Goal: Task Accomplishment & Management: Complete application form

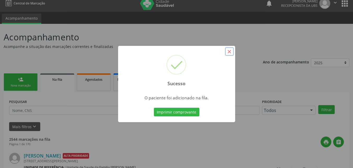
scroll to position [5, 0]
click at [230, 51] on button "×" at bounding box center [229, 51] width 9 height 9
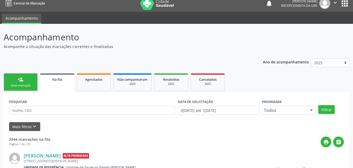
click at [15, 87] on div "Nova marcação" at bounding box center [21, 85] width 26 height 4
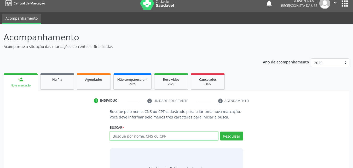
click at [140, 136] on input "text" at bounding box center [164, 135] width 109 height 9
type input "702606288972849"
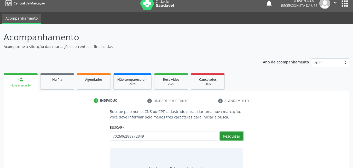
click at [234, 139] on button "Pesquisar" at bounding box center [231, 135] width 23 height 9
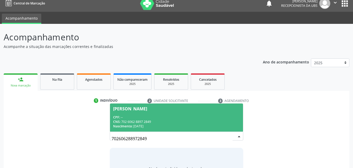
click at [168, 120] on div "CNS: 702 6062 8897 2849" at bounding box center [176, 121] width 127 height 4
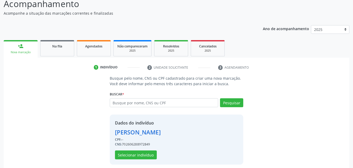
scroll to position [42, 0]
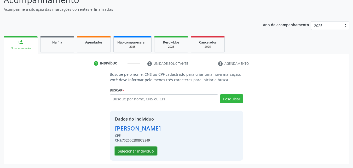
click at [149, 152] on button "Selecionar indivíduo" at bounding box center [136, 150] width 42 height 9
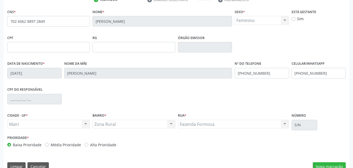
scroll to position [116, 0]
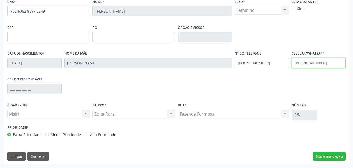
drag, startPoint x: 294, startPoint y: 62, endPoint x: 330, endPoint y: 61, distance: 36.1
click at [330, 61] on input "[PHONE_NUMBER]" at bounding box center [319, 63] width 54 height 10
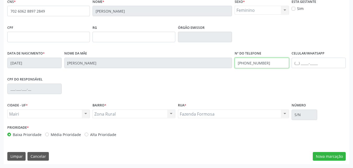
drag, startPoint x: 236, startPoint y: 63, endPoint x: 273, endPoint y: 61, distance: 36.6
click at [273, 61] on input "[PHONE_NUMBER]" at bounding box center [262, 63] width 54 height 10
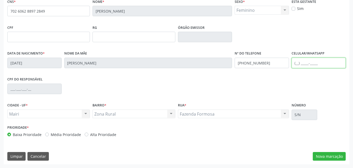
click at [297, 60] on input "text" at bounding box center [319, 63] width 54 height 10
paste input "[PHONE_NUMBER]"
type input "[PHONE_NUMBER]"
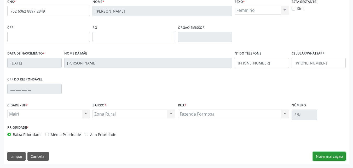
click at [330, 159] on button "Nova marcação" at bounding box center [329, 156] width 33 height 9
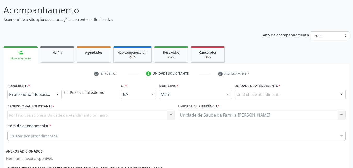
scroll to position [29, 0]
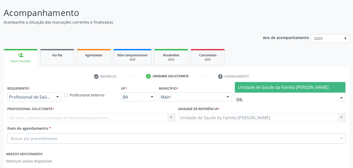
type input "DILT"
click at [302, 89] on span "Unidade de Saude da Familia [PERSON_NAME]" at bounding box center [283, 87] width 91 height 6
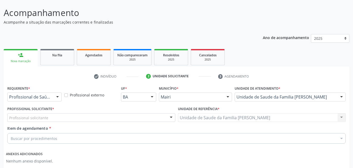
click at [85, 134] on div "Buscar por procedimentos" at bounding box center [176, 138] width 339 height 10
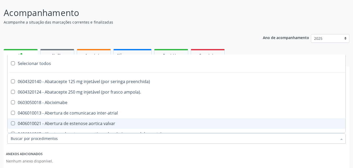
click at [79, 120] on span "0406010021 - Abertura de estenose aortica valvar" at bounding box center [212, 123] width 409 height 10
checkbox valvar "true"
click at [74, 142] on input "Item de agendamento *" at bounding box center [174, 138] width 327 height 10
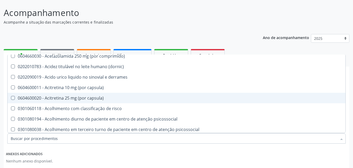
scroll to position [131, 0]
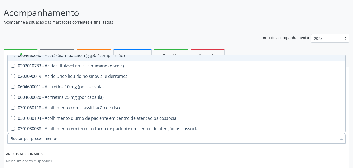
drag, startPoint x: 228, startPoint y: 25, endPoint x: 224, endPoint y: 27, distance: 5.3
click at [228, 25] on p "Acompanhe a situação das marcações correntes e finalizadas" at bounding box center [125, 21] width 242 height 5
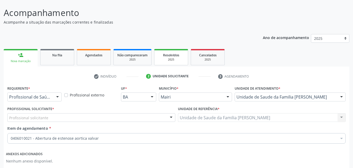
scroll to position [0, 0]
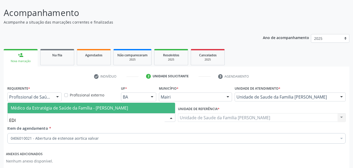
type input "EDIS"
click at [80, 106] on span "Médico da Estratégia de Saúde da Família - [PERSON_NAME]" at bounding box center [69, 108] width 117 height 6
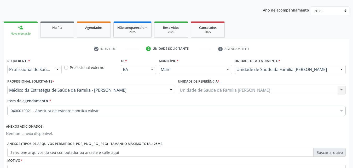
scroll to position [82, 0]
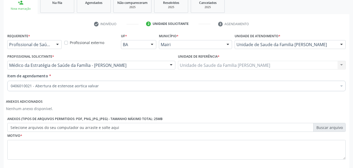
click at [166, 89] on div "0406010021 - Abertura de estenose aortica valvar" at bounding box center [176, 86] width 339 height 10
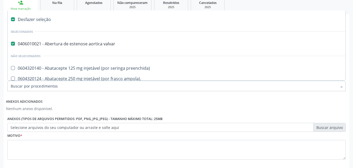
click at [161, 84] on input "Item de agendamento *" at bounding box center [174, 86] width 327 height 10
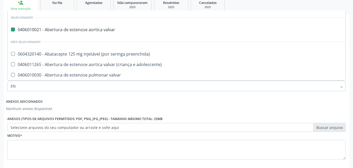
type input "END"
checkbox valvar "false"
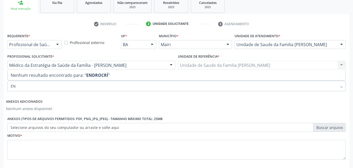
type input "E"
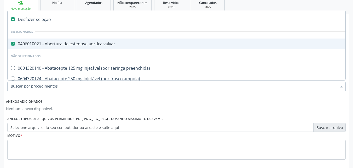
click at [14, 43] on valvar at bounding box center [13, 44] width 4 height 4
click at [11, 43] on valvar "checkbox" at bounding box center [9, 43] width 3 height 3
checkbox valvar "false"
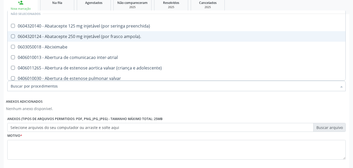
scroll to position [78, 0]
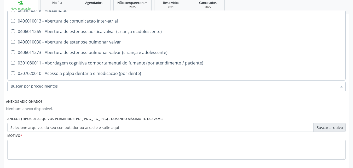
click at [63, 86] on input "Item de agendamento *" at bounding box center [174, 86] width 327 height 10
type input "R"
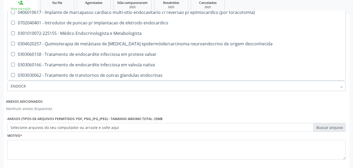
scroll to position [0, 0]
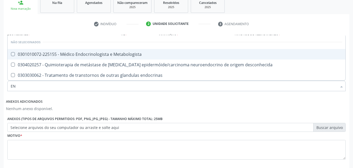
type input "E"
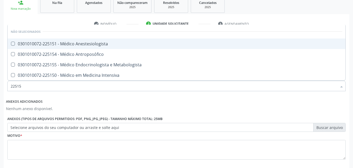
type input "225155"
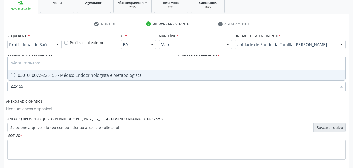
click at [71, 75] on div "0301010072-225155 - Médico Endocrinologista e Metabologista" at bounding box center [177, 75] width 332 height 4
checkbox Metabologista "true"
click at [97, 88] on input "225155" at bounding box center [174, 86] width 327 height 10
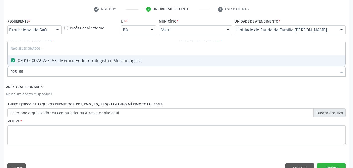
scroll to position [108, 0]
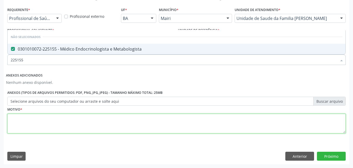
click at [275, 115] on textarea at bounding box center [176, 124] width 339 height 20
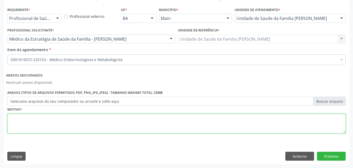
click at [94, 127] on textarea at bounding box center [176, 124] width 339 height 20
type textarea "URGENTE"
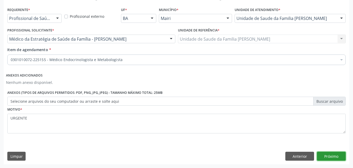
click at [330, 159] on button "Próximo" at bounding box center [331, 155] width 29 height 9
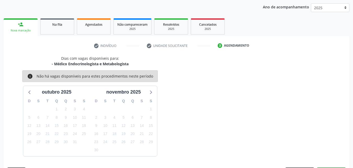
scroll to position [75, 0]
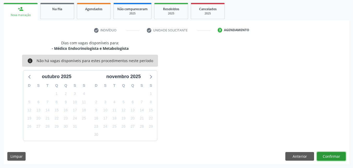
click at [331, 155] on button "Confirmar" at bounding box center [331, 156] width 29 height 9
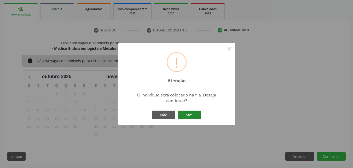
click at [199, 114] on button "Sim" at bounding box center [190, 114] width 24 height 9
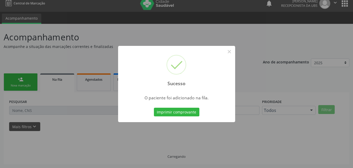
scroll to position [5, 0]
